Goal: Entertainment & Leisure: Browse casually

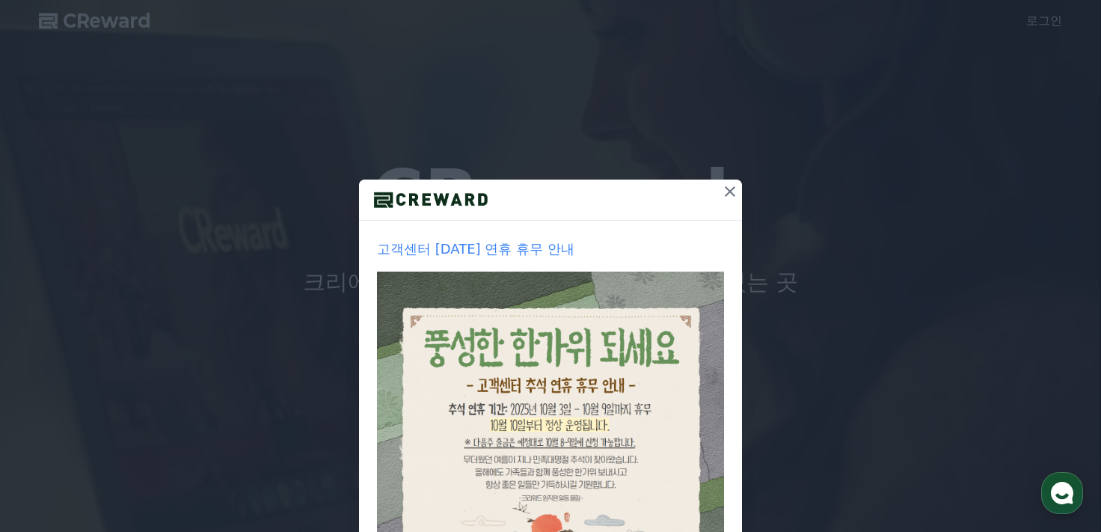
click at [721, 188] on icon at bounding box center [730, 192] width 18 height 18
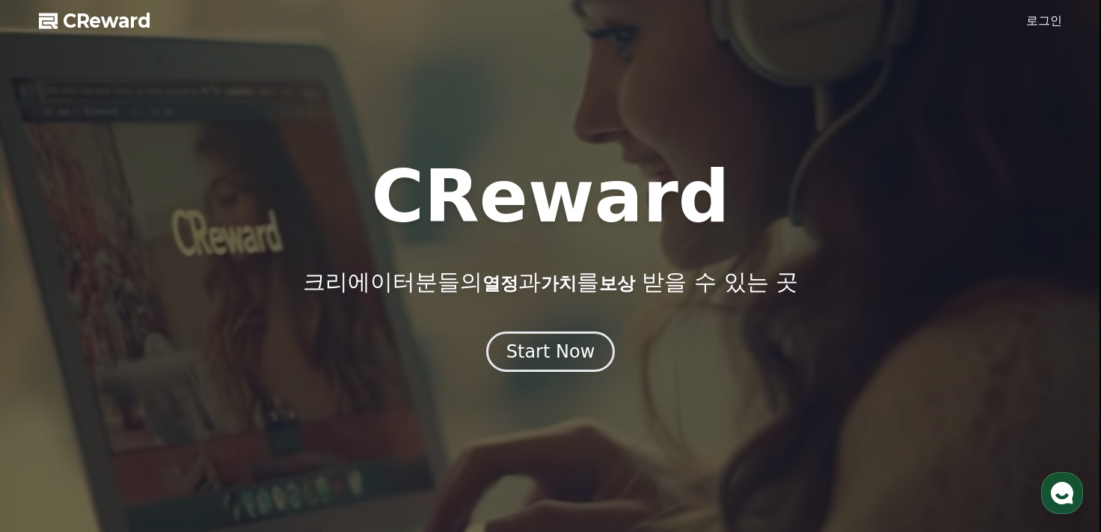
click at [1056, 21] on link "로그인" at bounding box center [1044, 21] width 36 height 18
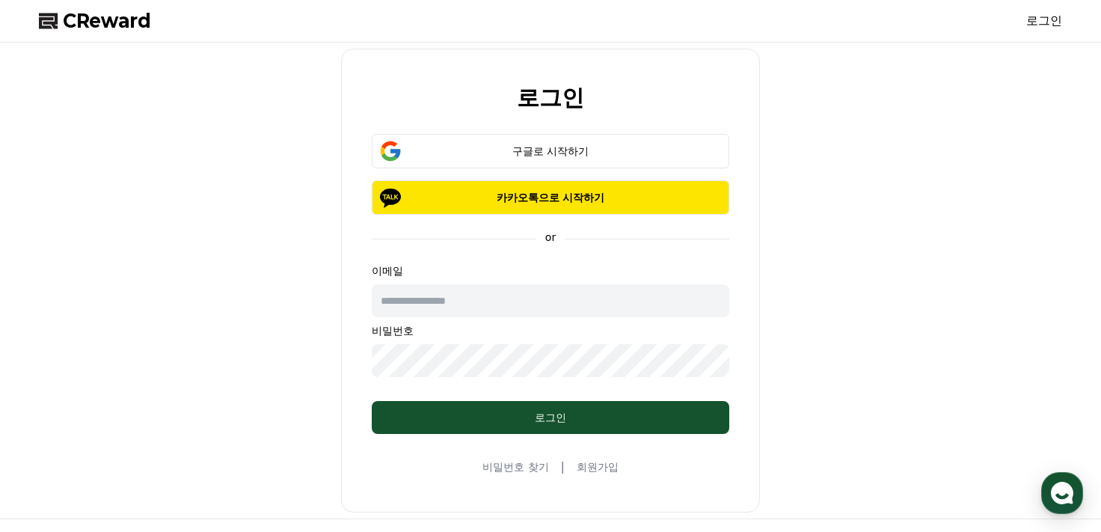
click at [525, 298] on input "text" at bounding box center [551, 300] width 358 height 33
type input "**********"
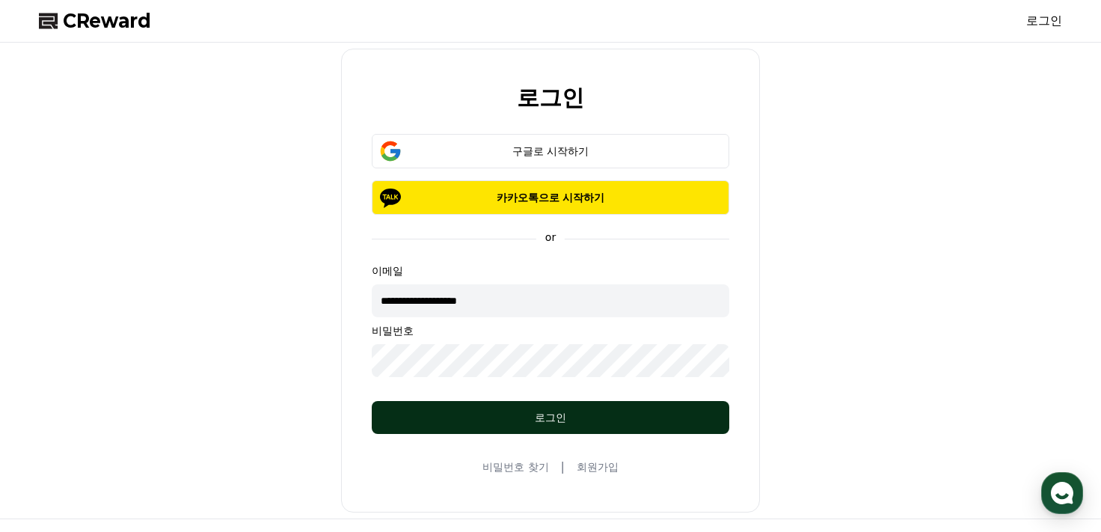
click at [503, 421] on div "로그인" at bounding box center [551, 417] width 298 height 15
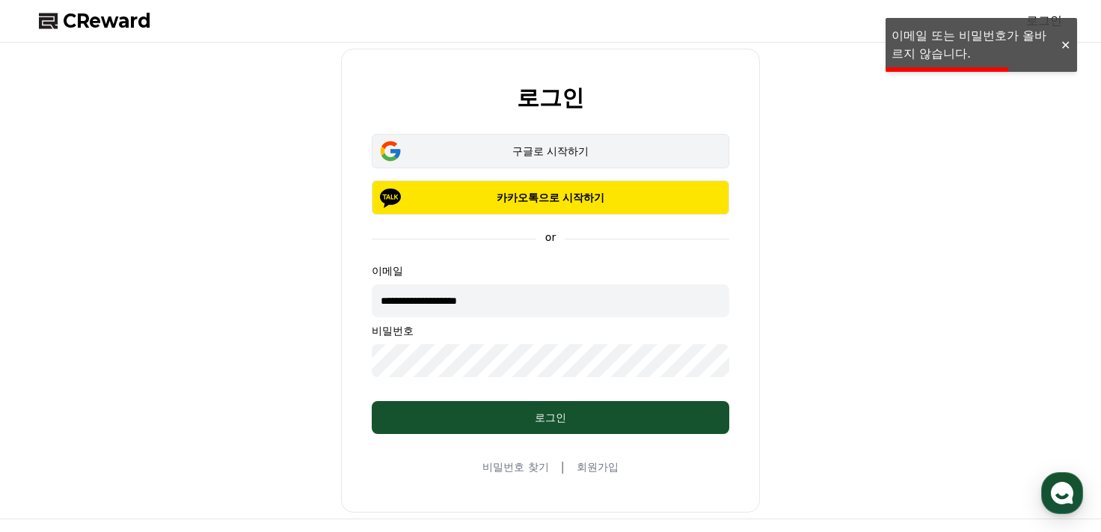
click at [635, 149] on div "구글로 시작하기" at bounding box center [550, 151] width 314 height 15
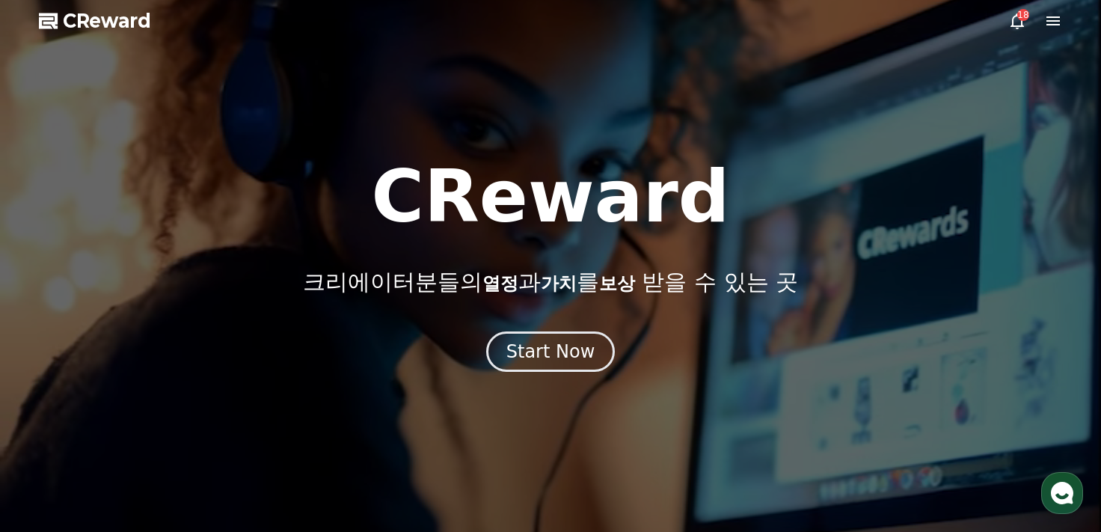
click at [1065, 19] on div at bounding box center [550, 266] width 1101 height 532
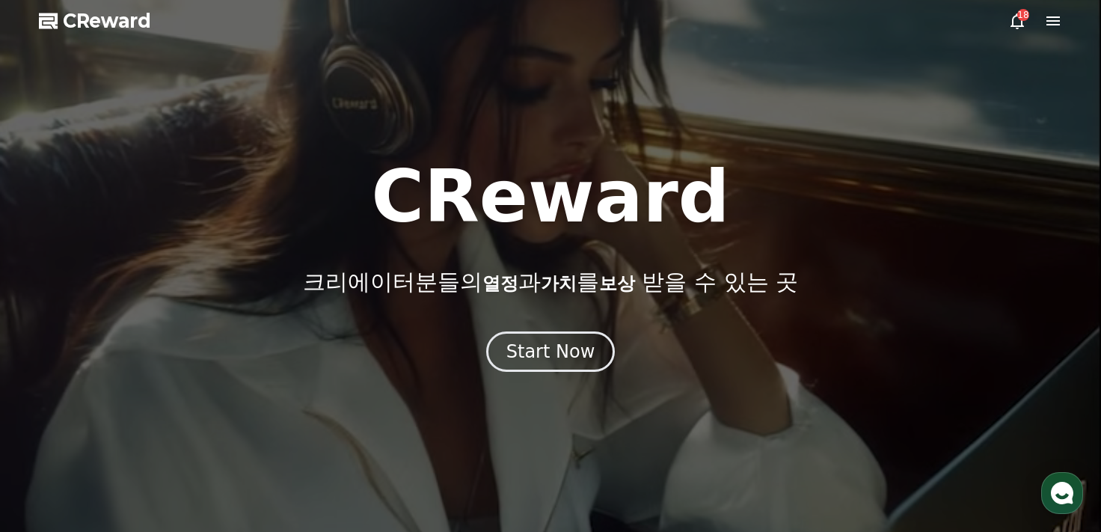
click at [1061, 19] on icon at bounding box center [1053, 21] width 18 height 18
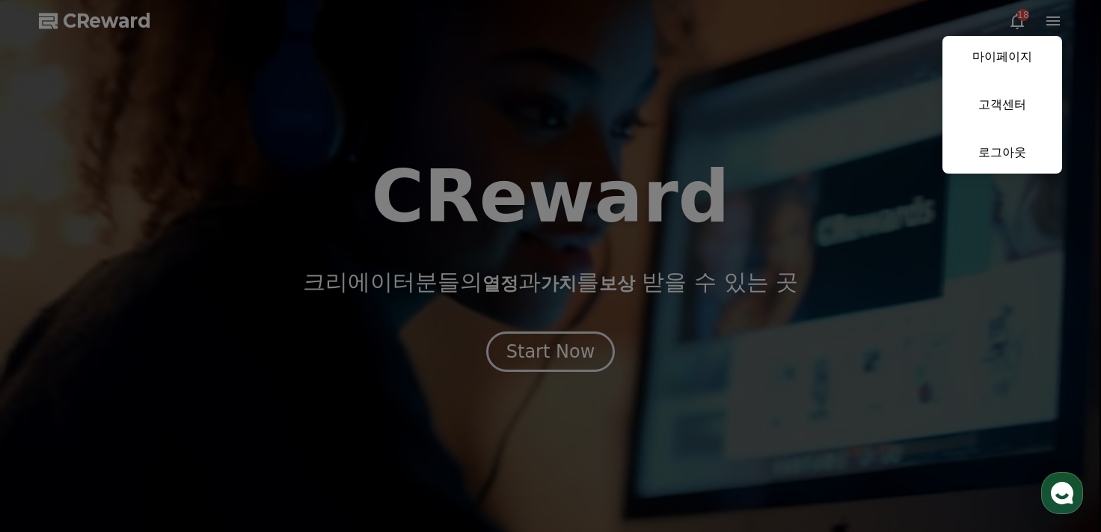
click at [865, 195] on button "close" at bounding box center [550, 266] width 1101 height 532
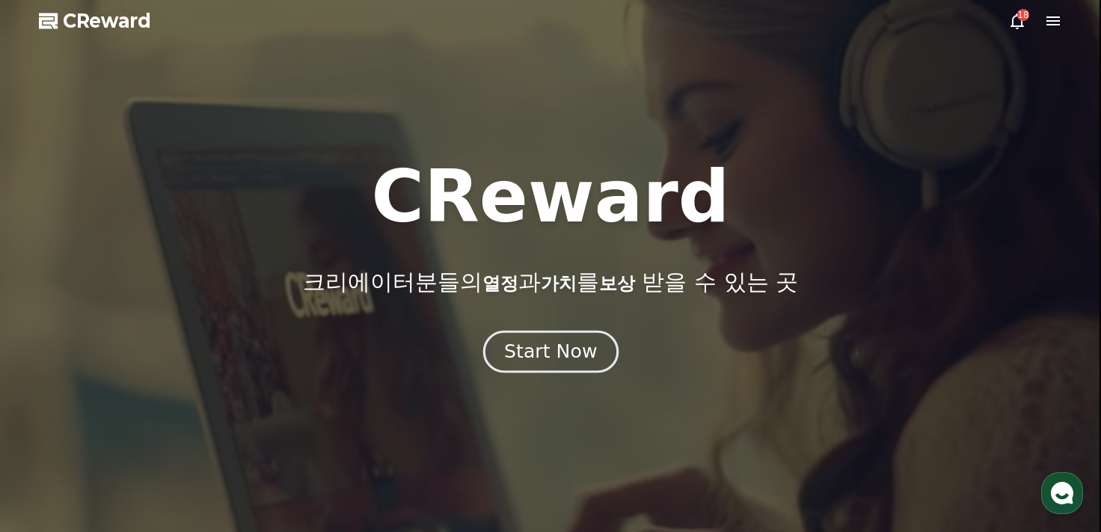
click at [604, 353] on button "Start Now" at bounding box center [549, 351] width 135 height 43
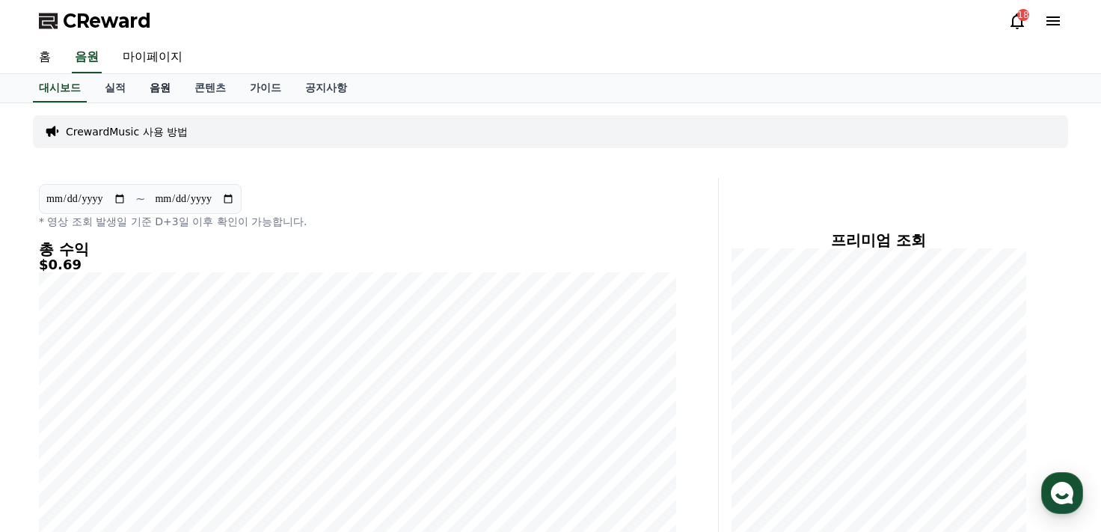
click at [152, 80] on link "음원" at bounding box center [160, 88] width 45 height 28
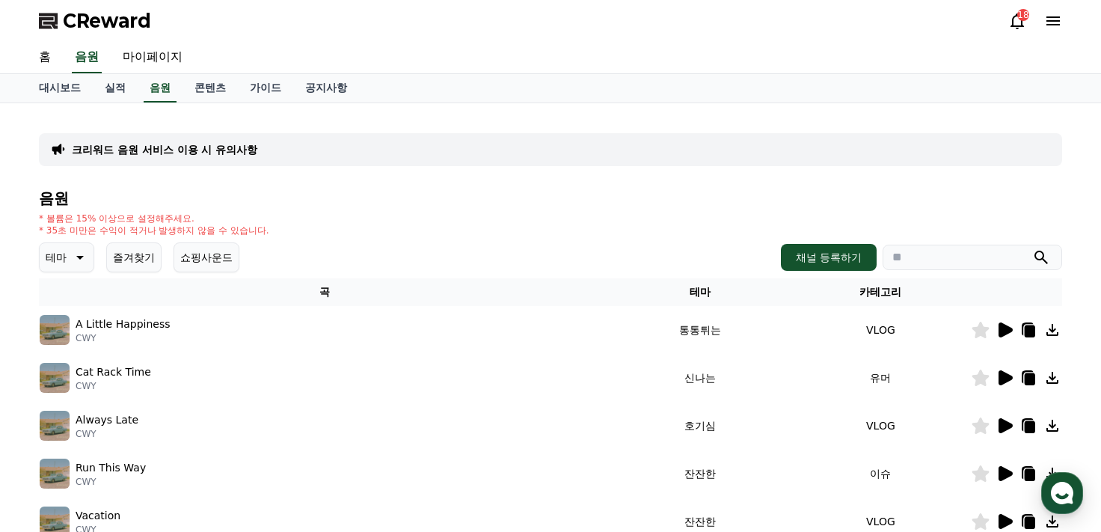
click at [67, 259] on button "테마" at bounding box center [66, 257] width 55 height 30
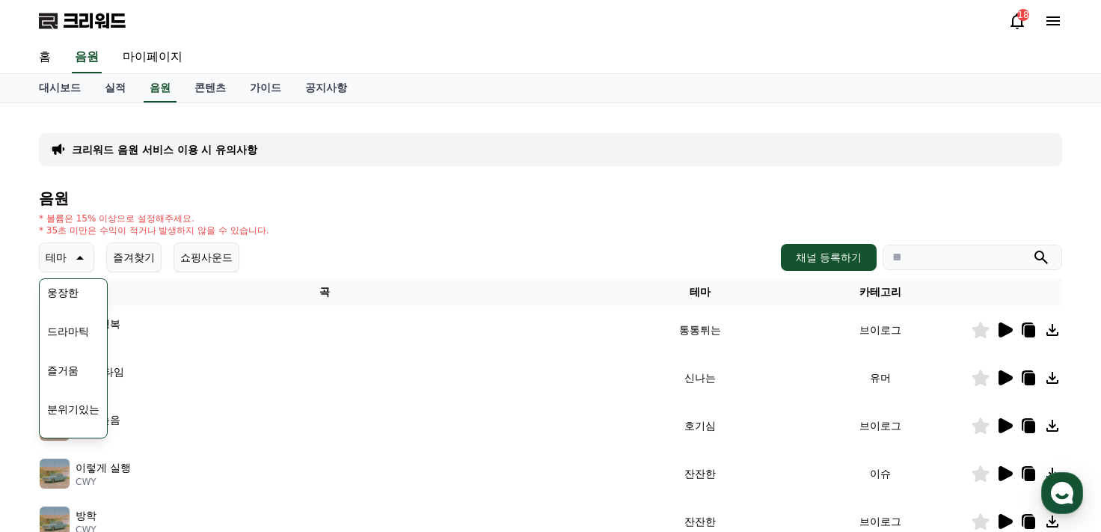
scroll to position [366, 0]
click at [88, 358] on font "분위기있는" at bounding box center [73, 359] width 52 height 15
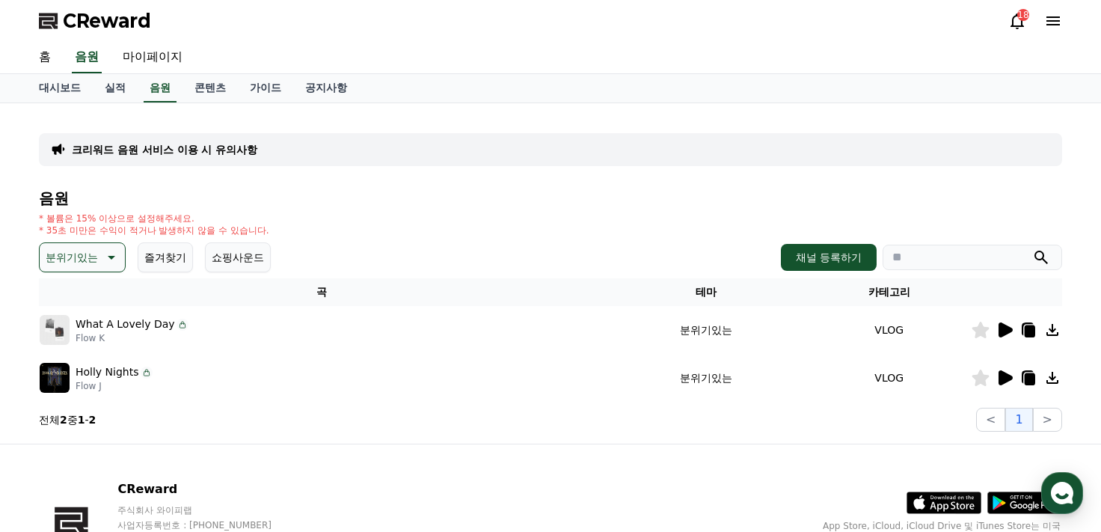
click at [1002, 331] on icon at bounding box center [1006, 329] width 14 height 15
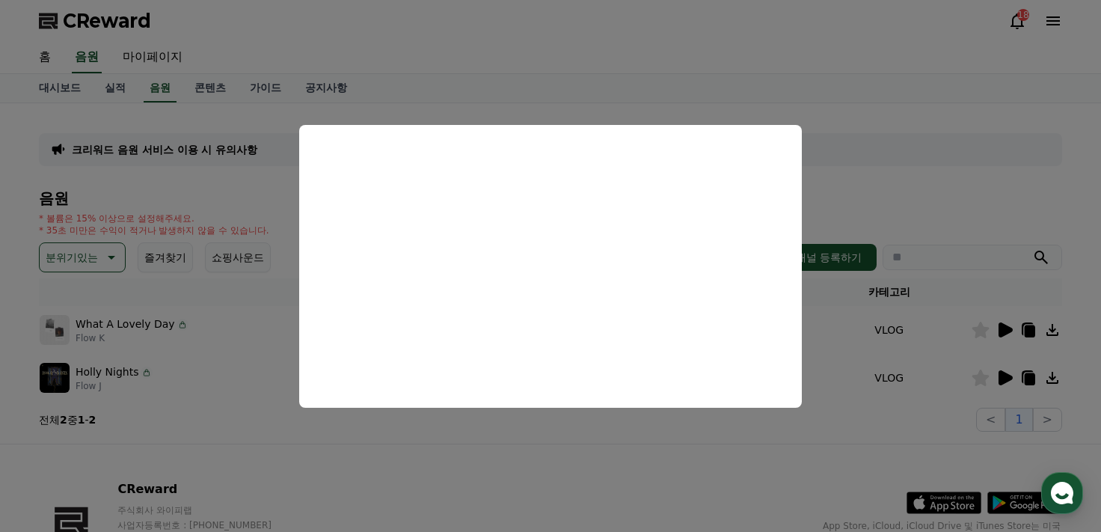
click at [119, 355] on button "close modal" at bounding box center [550, 266] width 1101 height 532
click at [114, 368] on p "Holly Nights" at bounding box center [108, 372] width 64 height 16
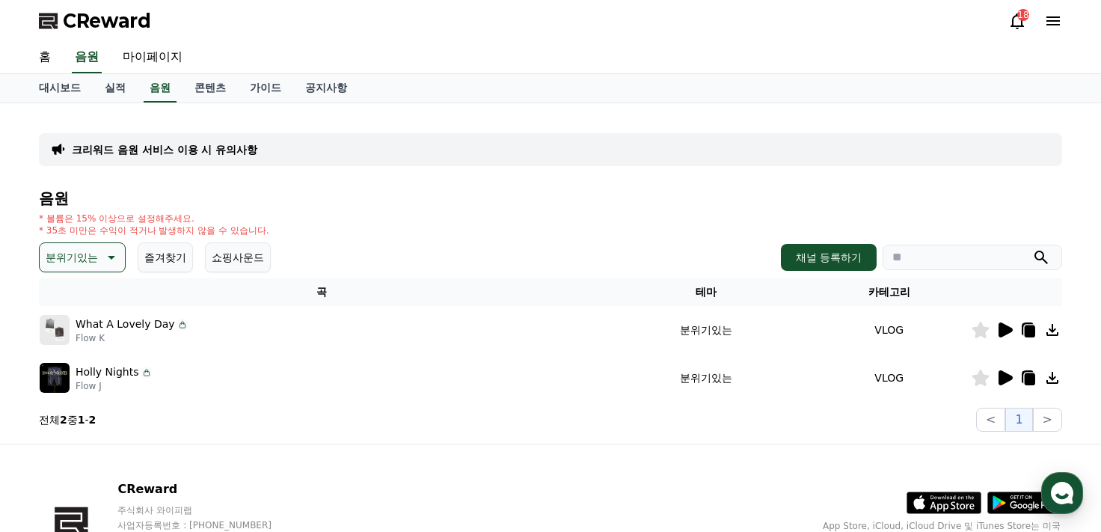
click at [131, 375] on p "Holly Nights" at bounding box center [108, 372] width 64 height 16
click at [55, 378] on img at bounding box center [55, 378] width 30 height 30
click at [113, 371] on p "Holly Nights" at bounding box center [108, 372] width 64 height 16
click at [63, 377] on img at bounding box center [55, 378] width 30 height 30
click at [123, 248] on button "분위기있는" at bounding box center [82, 257] width 87 height 30
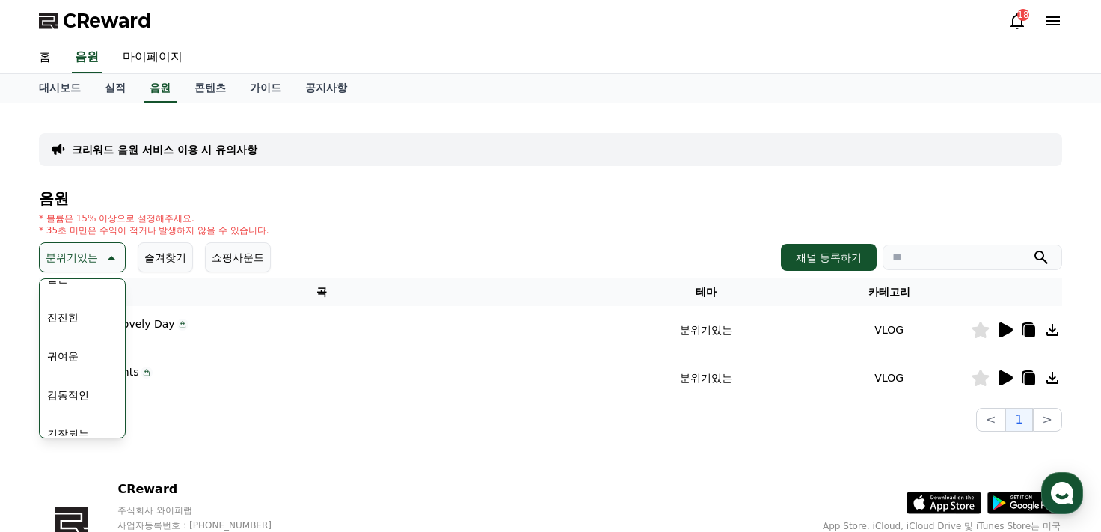
scroll to position [616, 0]
click at [83, 339] on button "감동적인" at bounding box center [68, 341] width 54 height 33
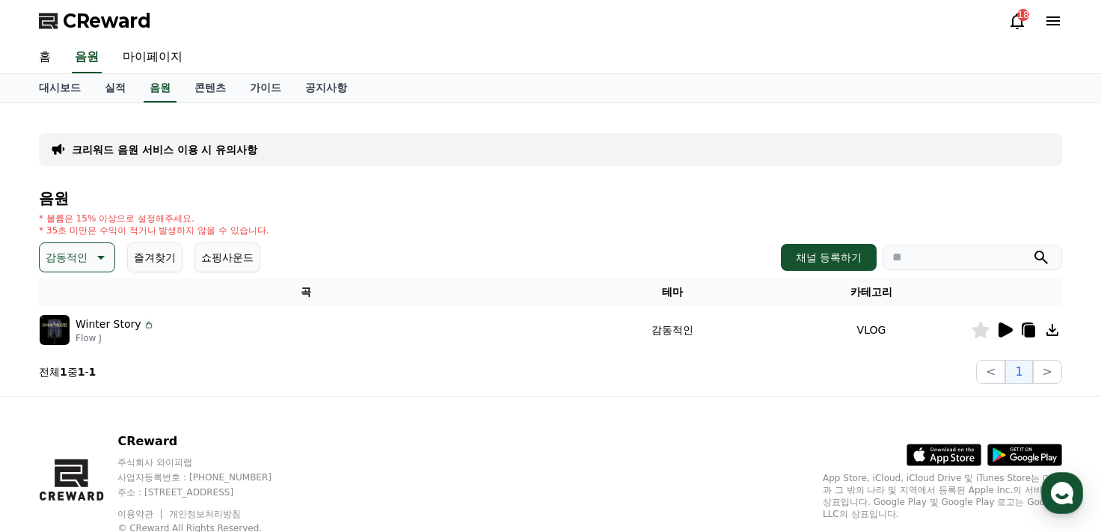
click at [90, 258] on button "감동적인" at bounding box center [77, 257] width 76 height 30
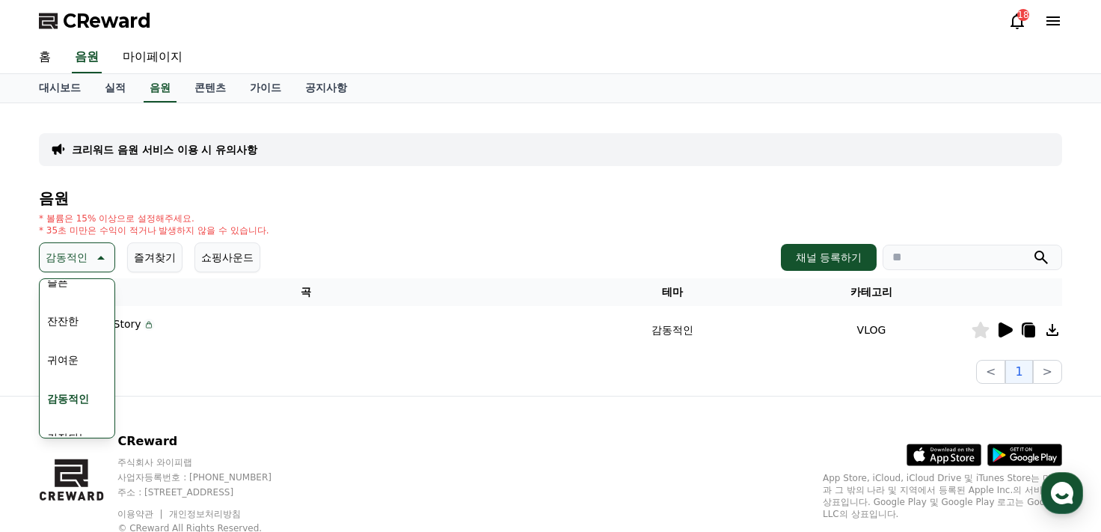
scroll to position [616, 0]
click at [78, 307] on button "귀여운" at bounding box center [62, 302] width 43 height 33
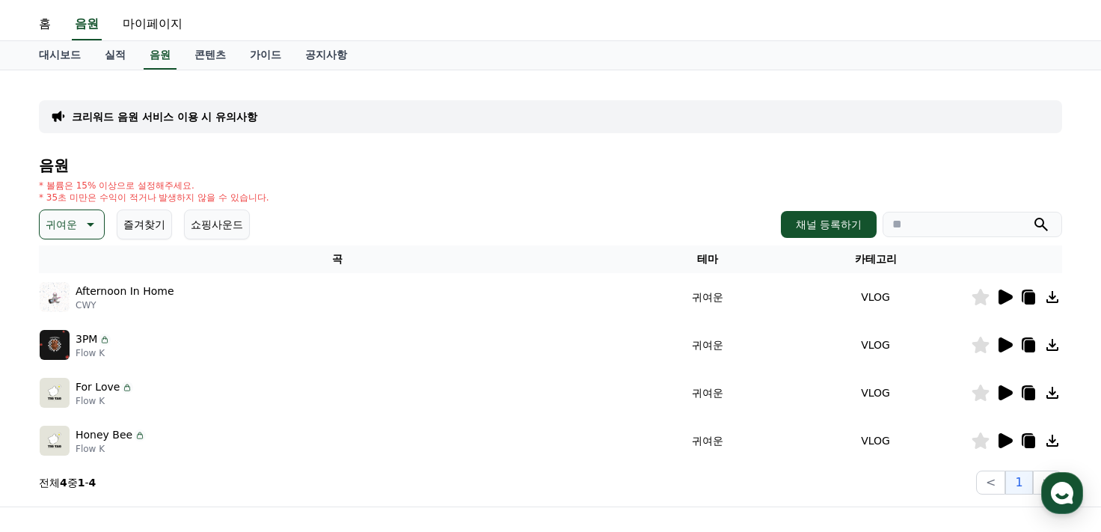
scroll to position [66, 0]
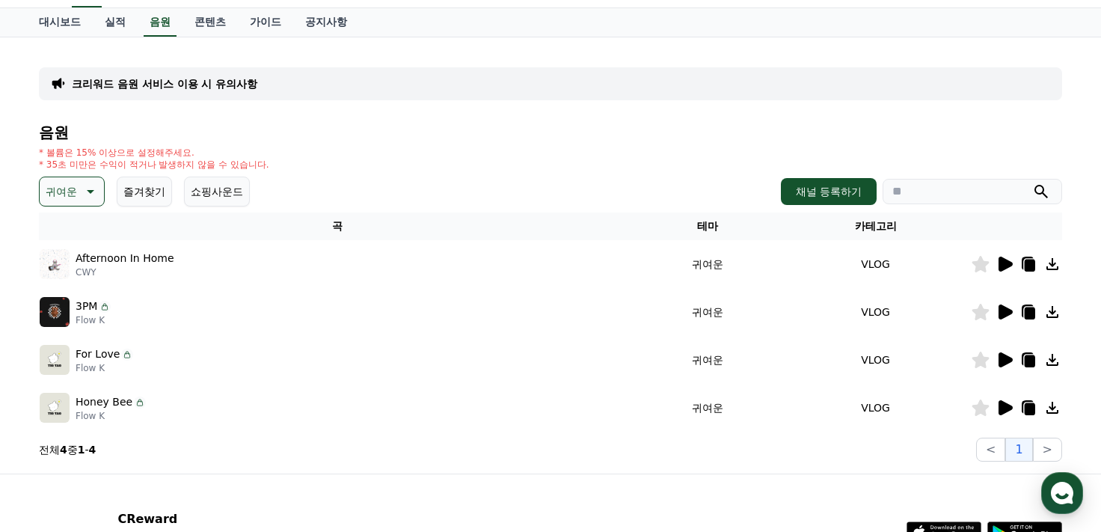
click at [1010, 404] on icon at bounding box center [1006, 407] width 14 height 15
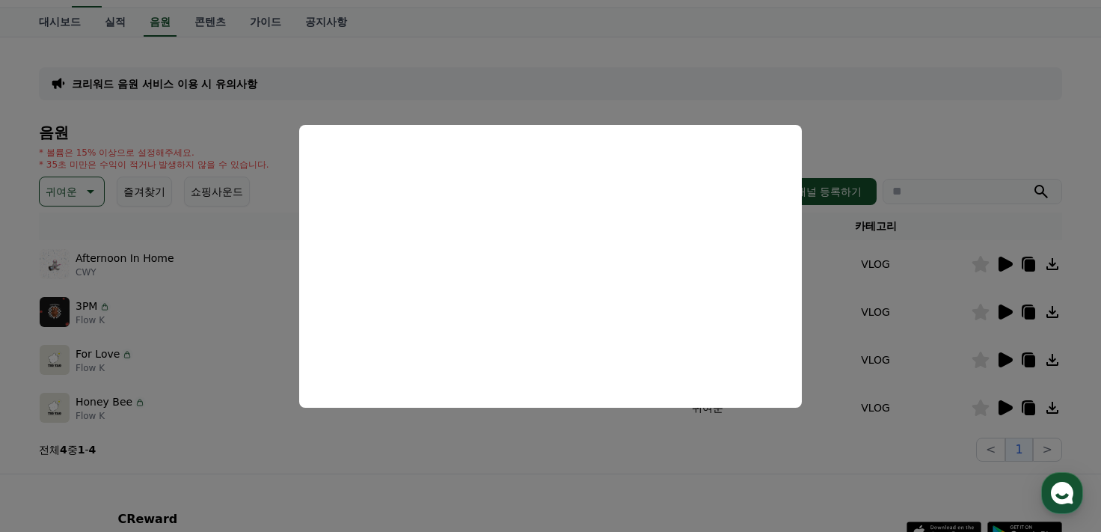
click at [898, 129] on button "close modal" at bounding box center [550, 266] width 1101 height 532
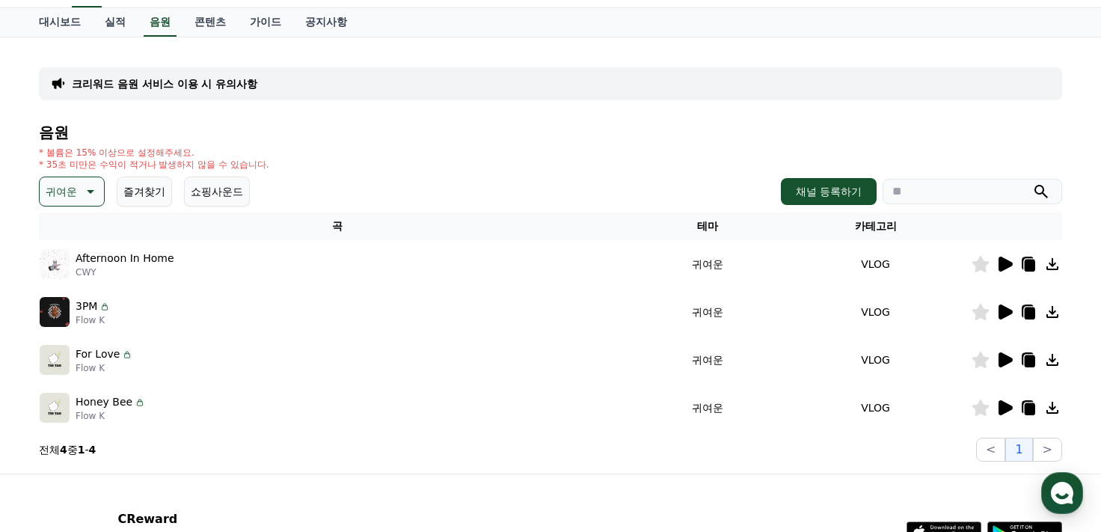
click at [1010, 362] on icon at bounding box center [1005, 360] width 18 height 18
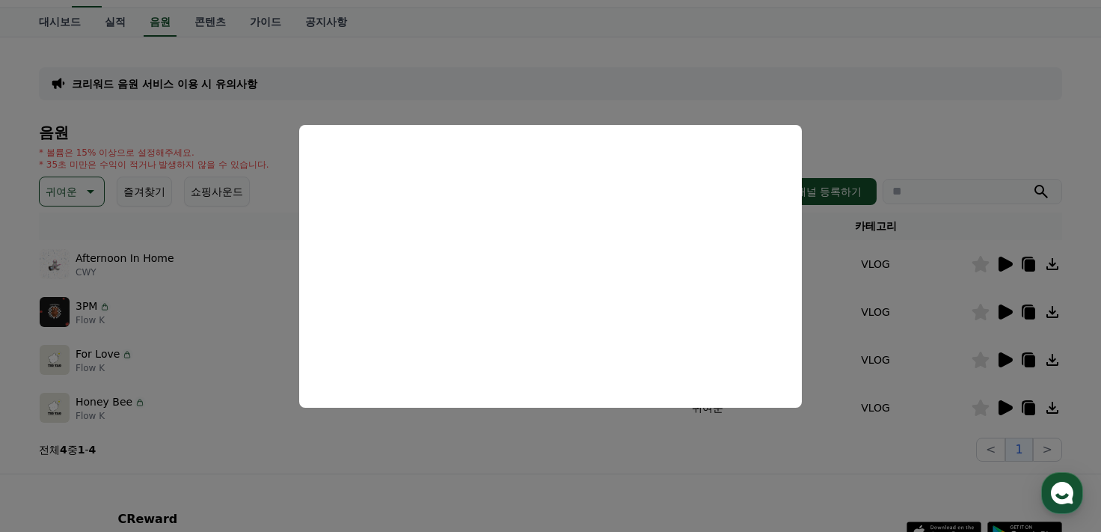
click at [422, 456] on button "close modal" at bounding box center [550, 266] width 1101 height 532
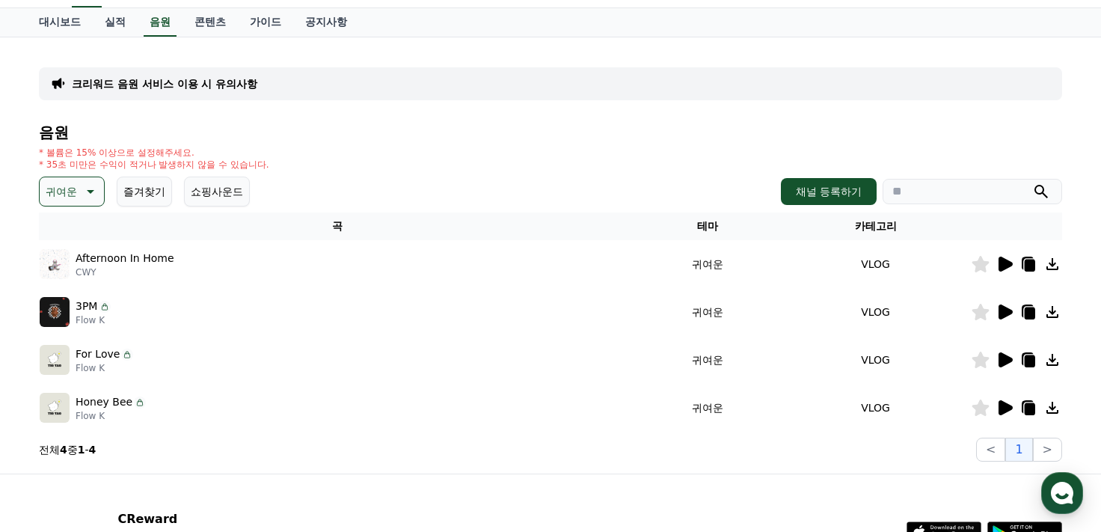
click at [1014, 262] on div at bounding box center [1017, 264] width 90 height 18
click at [1009, 265] on icon at bounding box center [1006, 264] width 14 height 15
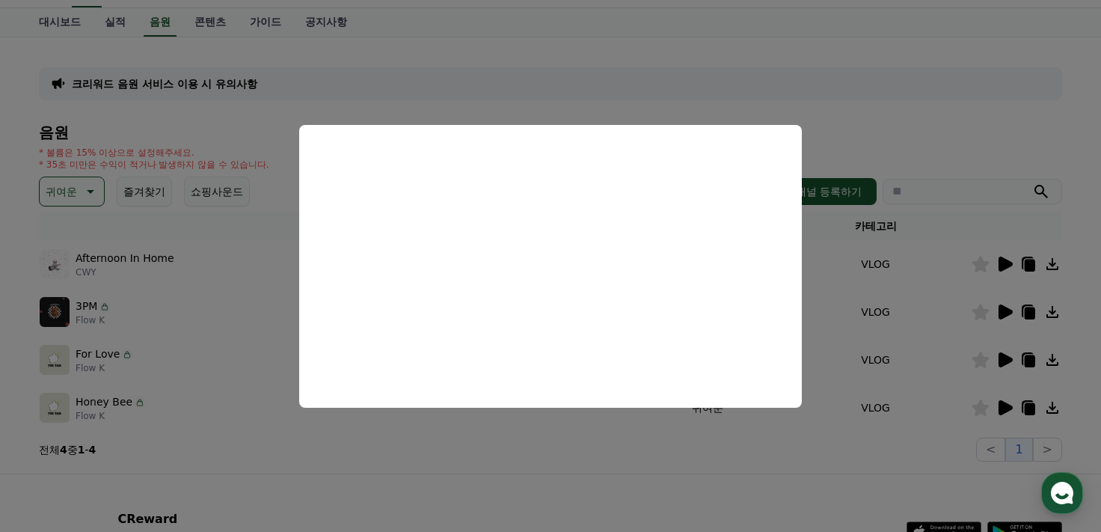
click at [589, 435] on button "close modal" at bounding box center [550, 266] width 1101 height 532
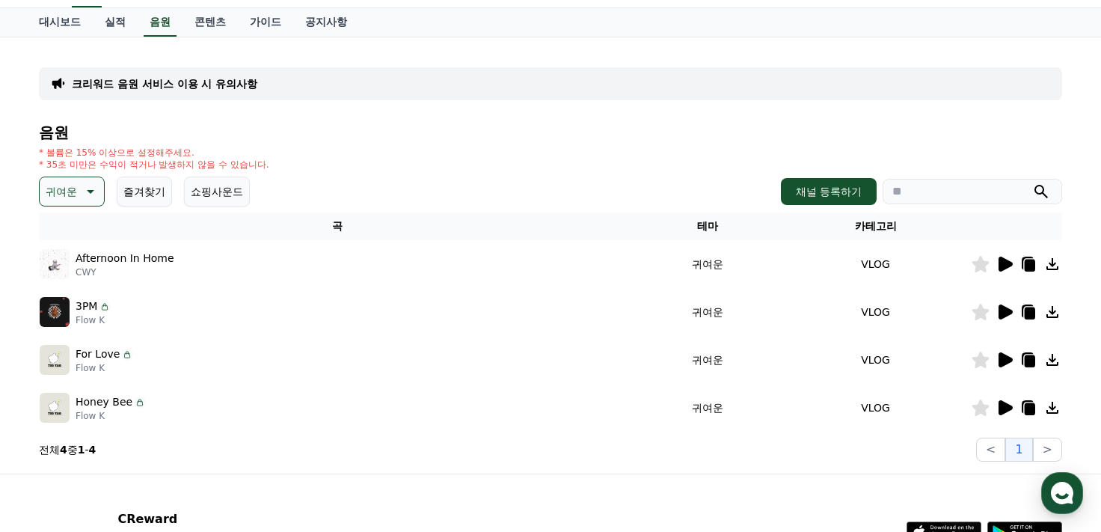
click at [994, 310] on div at bounding box center [1017, 312] width 90 height 18
click at [1008, 315] on icon at bounding box center [1005, 312] width 18 height 18
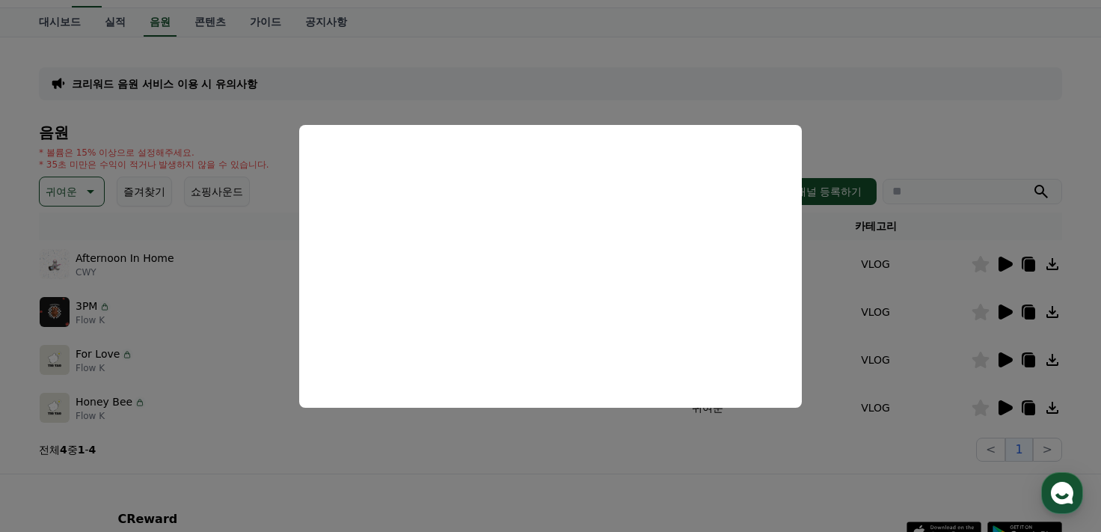
click at [895, 112] on button "close modal" at bounding box center [550, 266] width 1101 height 532
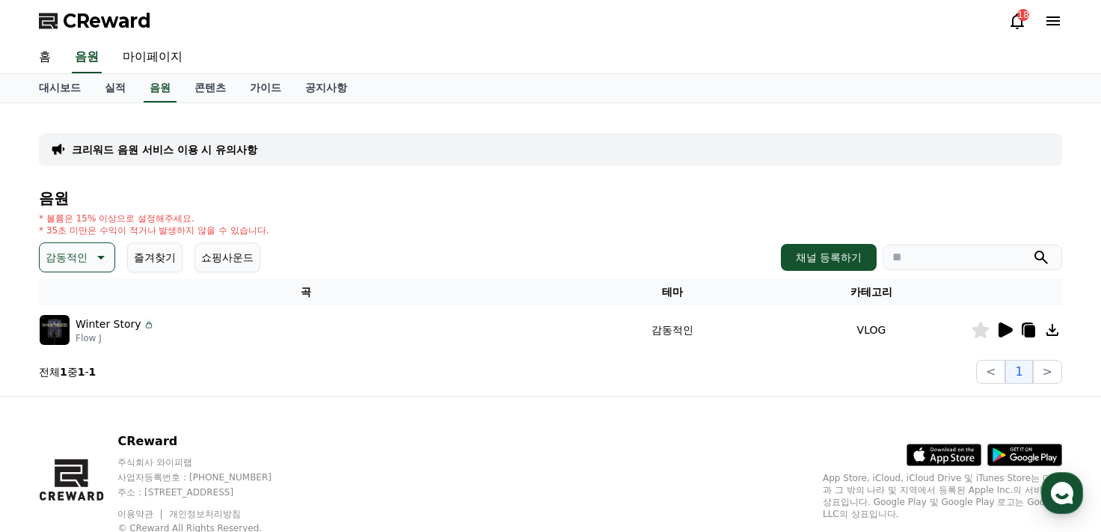
click at [84, 260] on p "감동적인" at bounding box center [67, 257] width 42 height 21
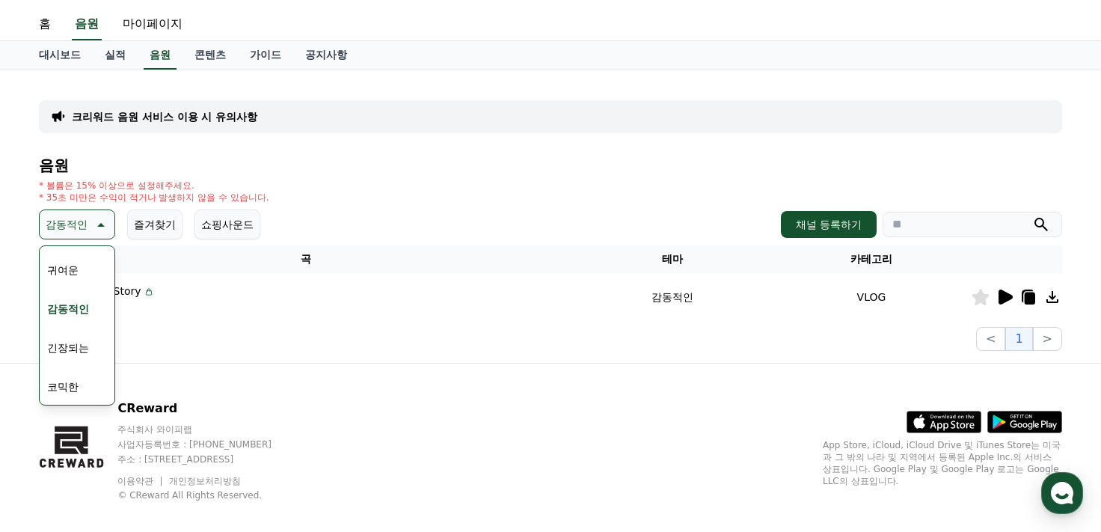
scroll to position [49, 0]
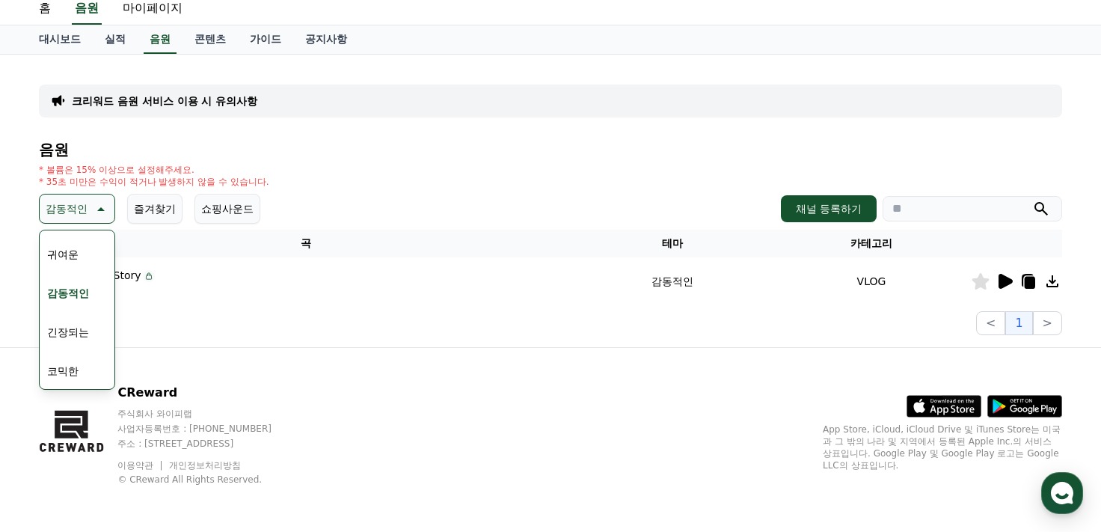
click at [70, 364] on button "코믹한" at bounding box center [62, 371] width 43 height 33
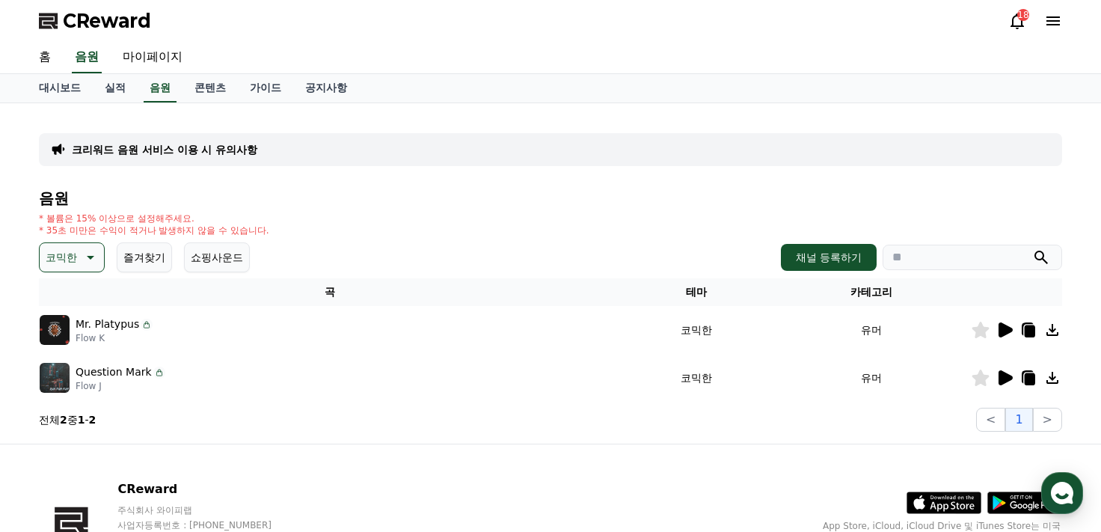
click at [65, 264] on p "코믹한" at bounding box center [61, 257] width 31 height 21
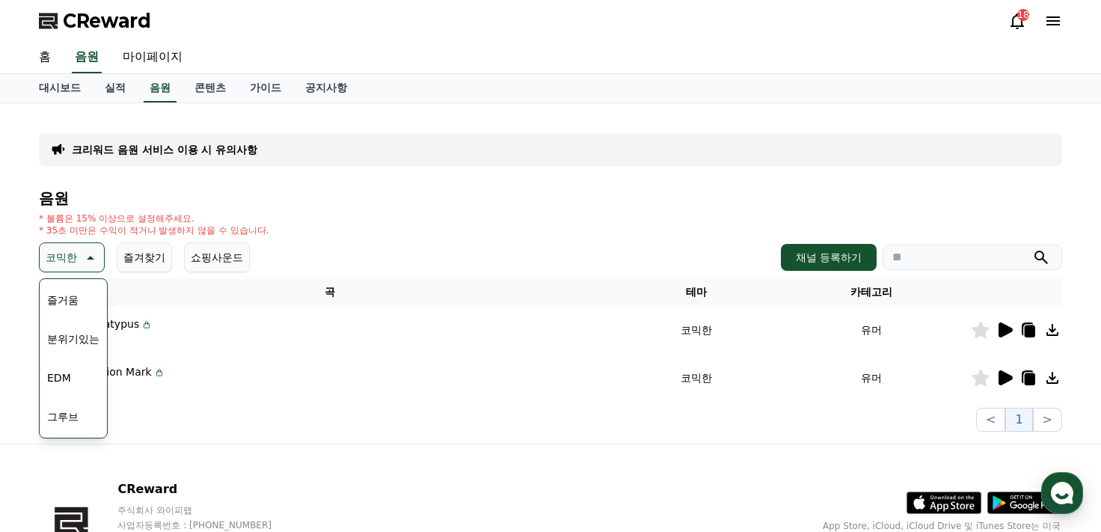
scroll to position [389, 0]
drag, startPoint x: 101, startPoint y: 338, endPoint x: 114, endPoint y: 313, distance: 27.8
click at [108, 313] on div "전체 환상적인 호기심 어두운 밝은 통통튀는 신나는 반전 웅장한 드라마틱 즐거움 분위기있는 EDM 그루브 슬픈 잔잔한 귀여운 감동적인 긴장되는 …" at bounding box center [73, 358] width 69 height 160
click at [86, 340] on button "감동적인" at bounding box center [68, 342] width 54 height 33
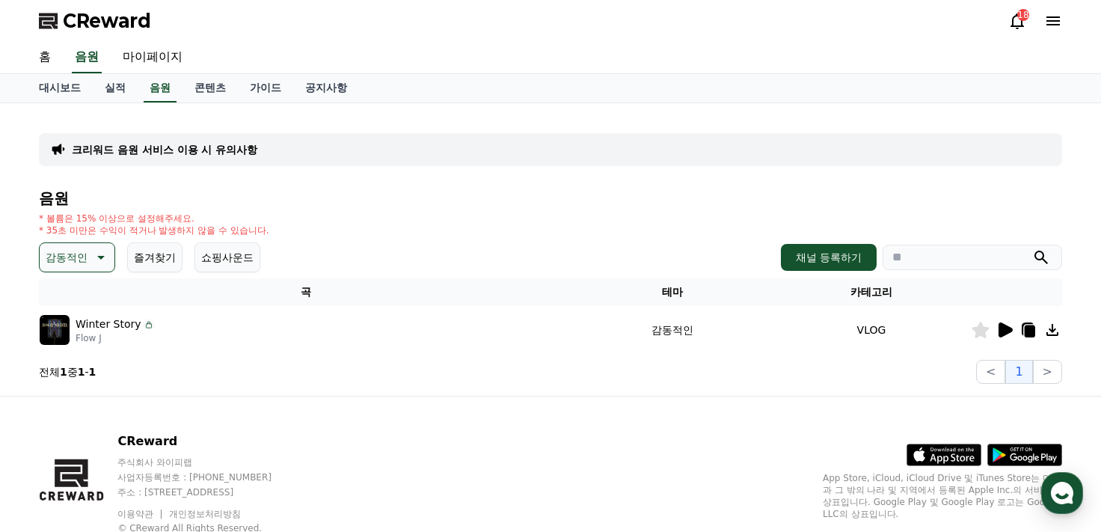
click at [1011, 329] on icon at bounding box center [1006, 329] width 14 height 15
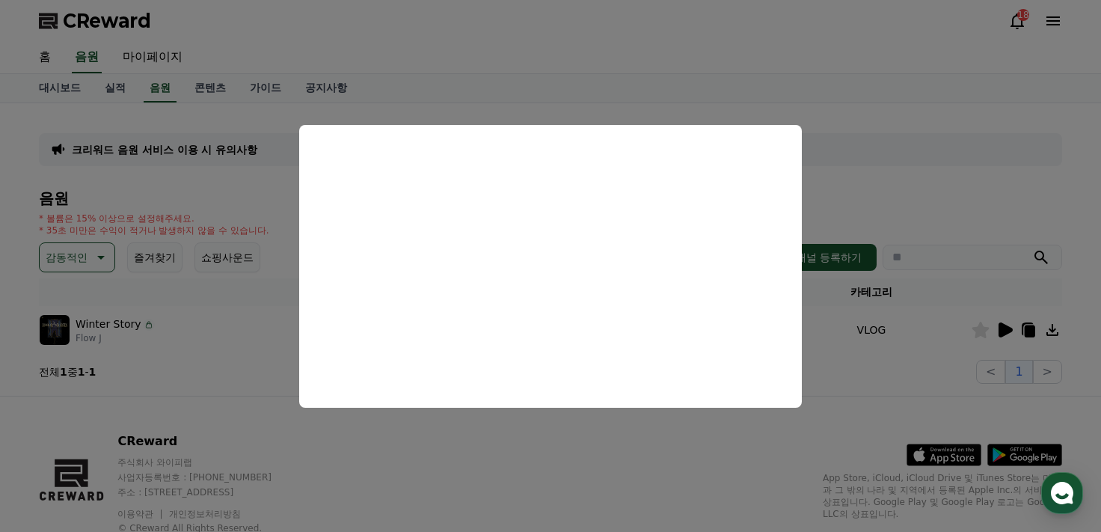
click at [907, 105] on button "close modal" at bounding box center [550, 266] width 1101 height 532
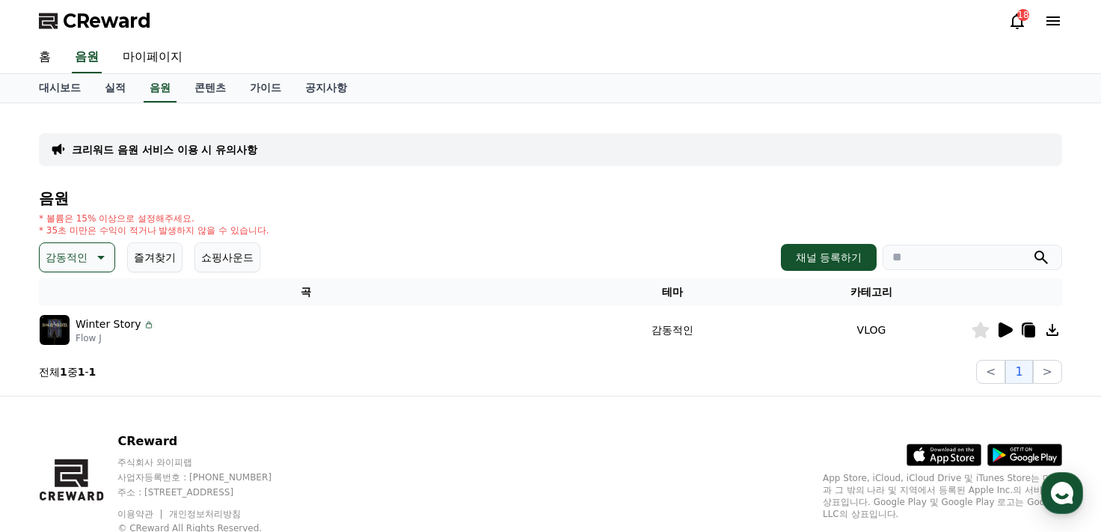
click at [344, 168] on div "크리워드 음원 서비스 이용 시 유의사항 음원 * 볼륨은 15% 이상으로 설정해주세요. * 35초 미만은 수익이 적거나 발생하지 않을 수 있습니…" at bounding box center [550, 249] width 1023 height 269
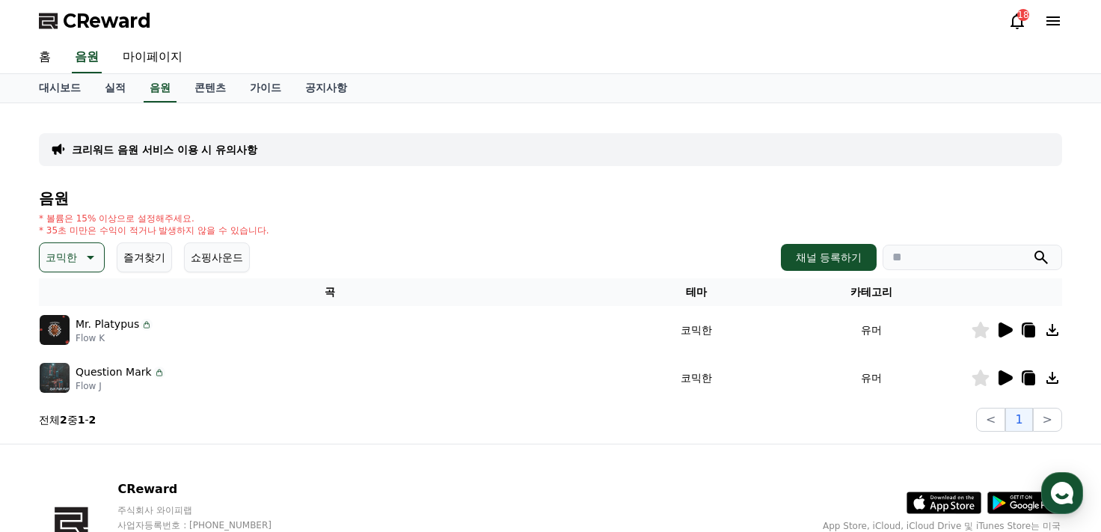
click at [87, 249] on icon at bounding box center [89, 257] width 18 height 18
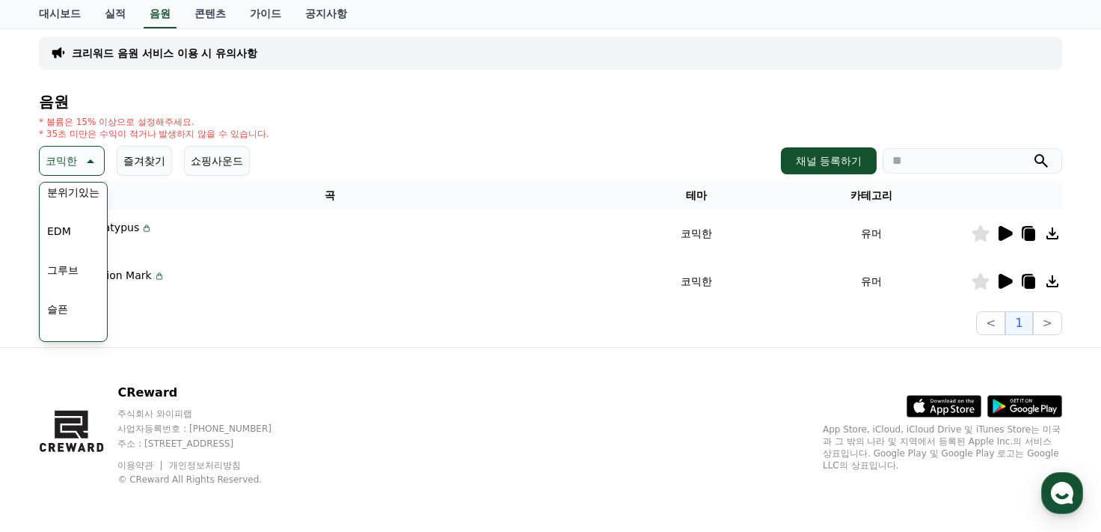
scroll to position [483, 0]
click at [72, 269] on button "슬픈" at bounding box center [57, 261] width 33 height 33
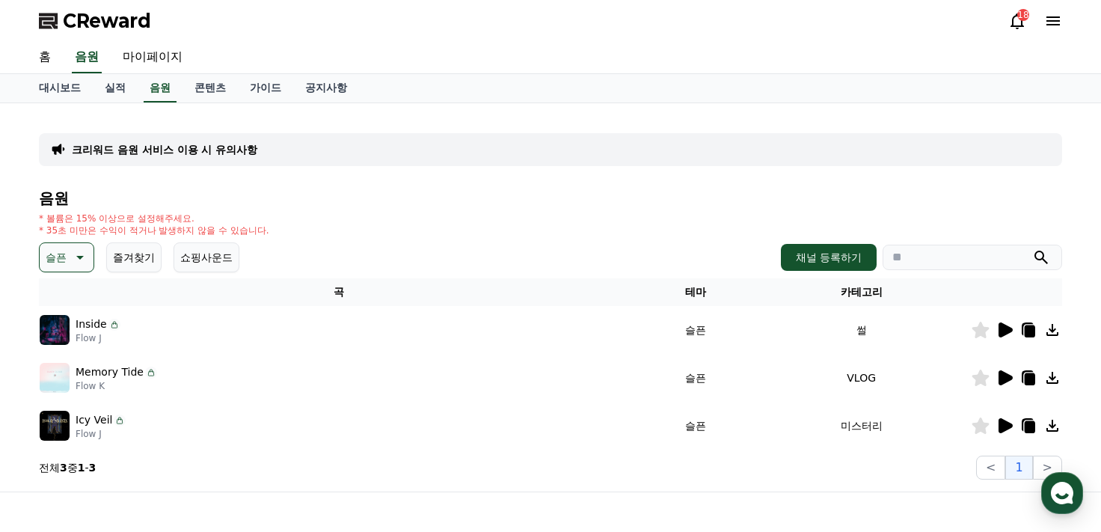
click at [1006, 334] on icon at bounding box center [1005, 330] width 18 height 18
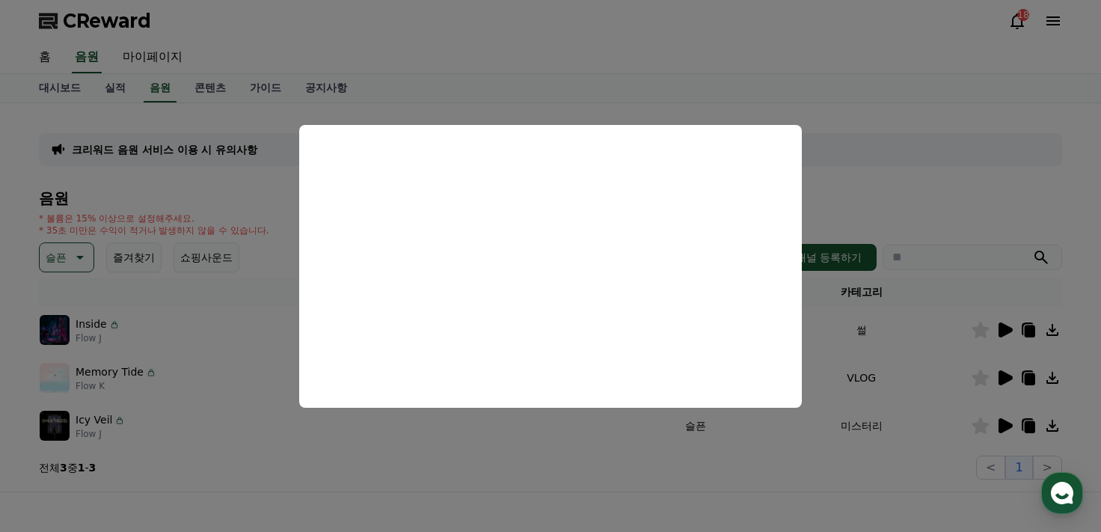
click at [990, 166] on button "close modal" at bounding box center [550, 266] width 1101 height 532
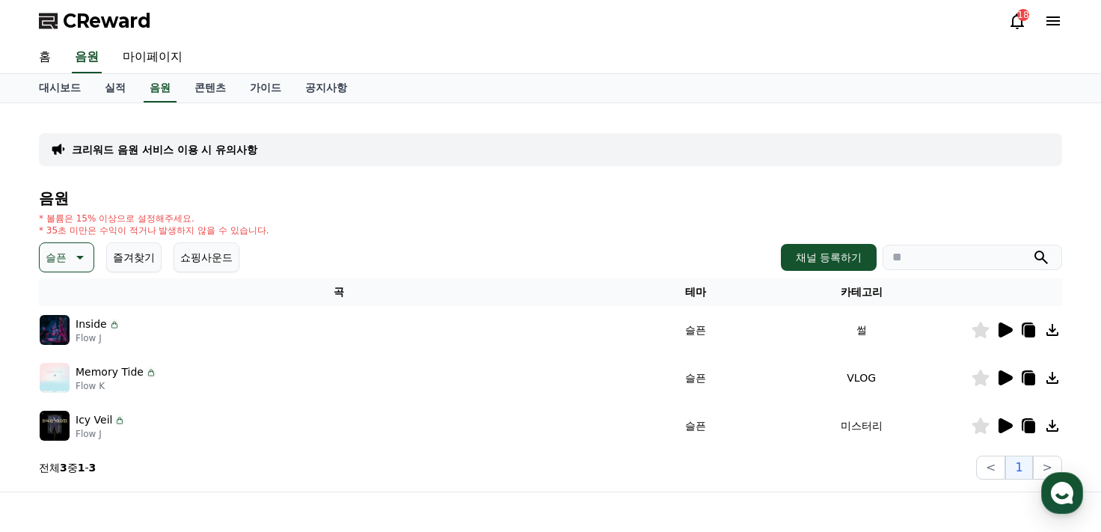
click at [996, 375] on icon at bounding box center [1005, 378] width 18 height 18
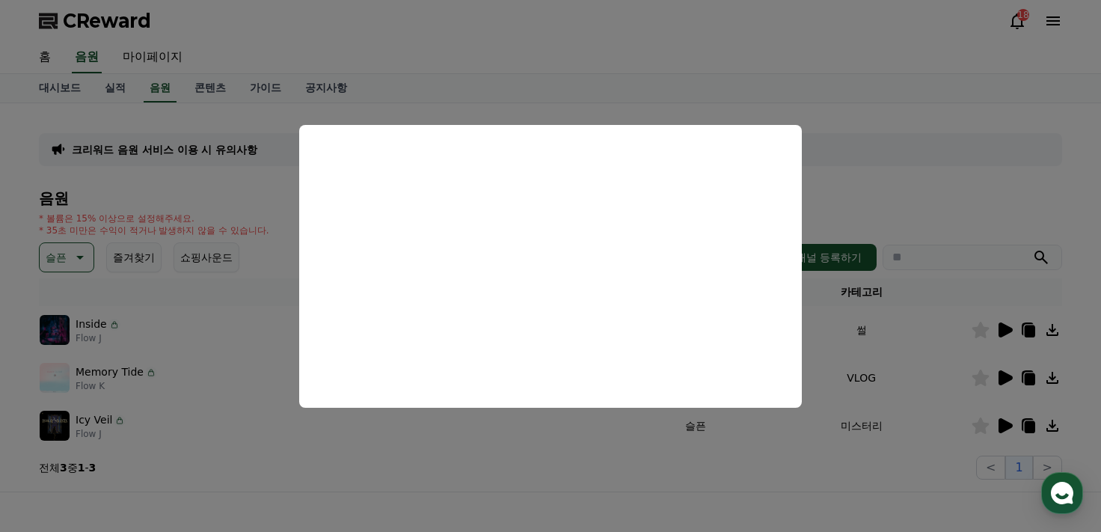
click at [902, 156] on button "close modal" at bounding box center [550, 266] width 1101 height 532
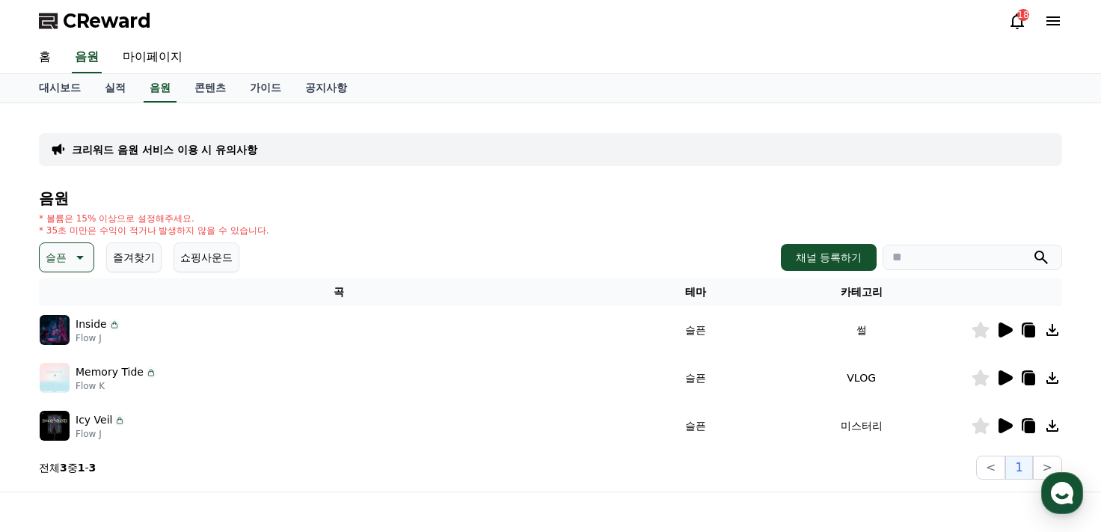
click at [1008, 429] on icon at bounding box center [1005, 426] width 18 height 18
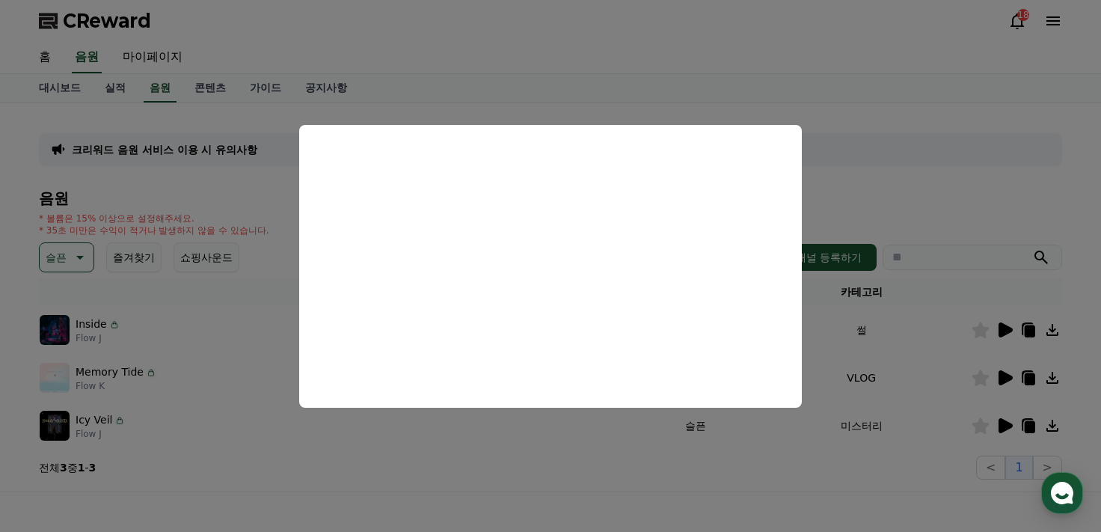
click at [251, 476] on button "close modal" at bounding box center [550, 266] width 1101 height 532
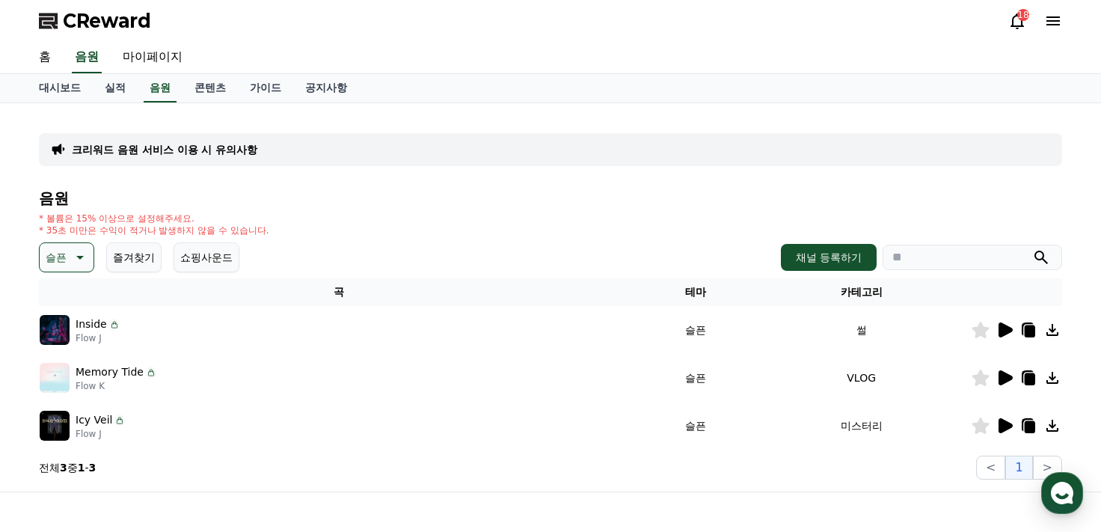
click at [437, 250] on div "슬픈 즐겨찾기 쇼핑사운드 채널 등록하기" at bounding box center [550, 257] width 1023 height 30
